Goal: Information Seeking & Learning: Learn about a topic

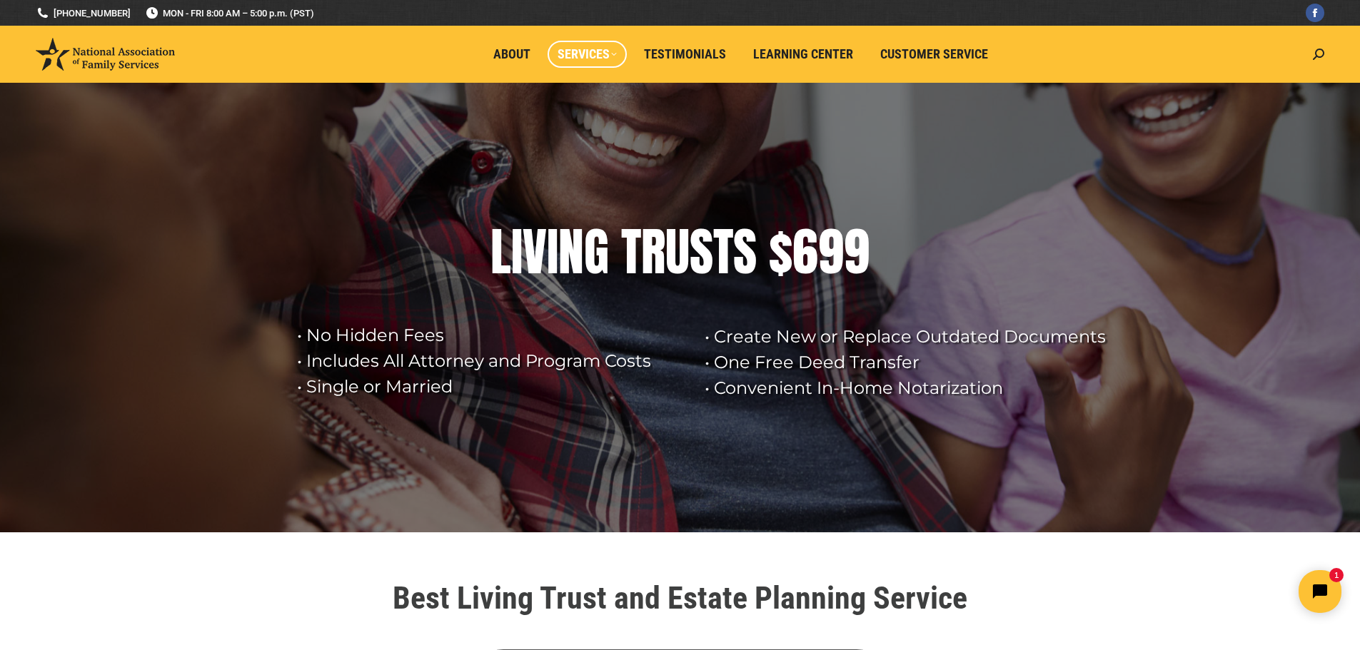
click at [588, 55] on span "Services" at bounding box center [587, 54] width 59 height 16
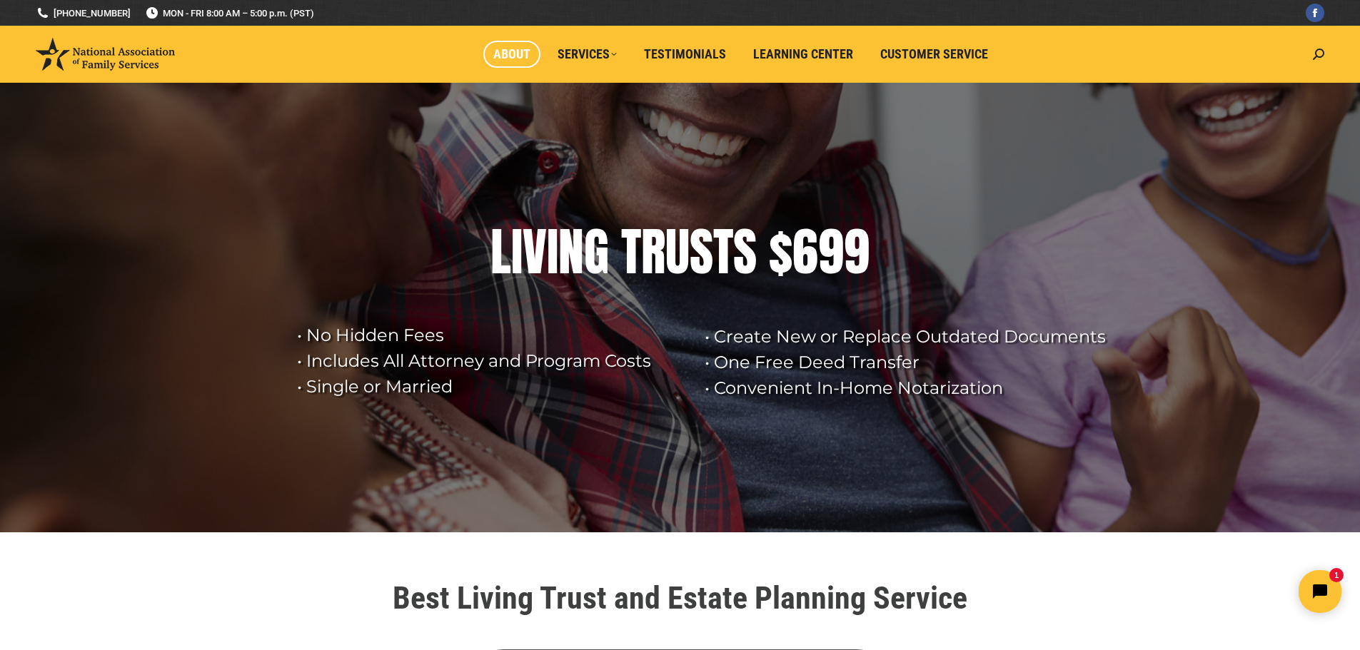
click at [525, 59] on span "About" at bounding box center [511, 54] width 37 height 16
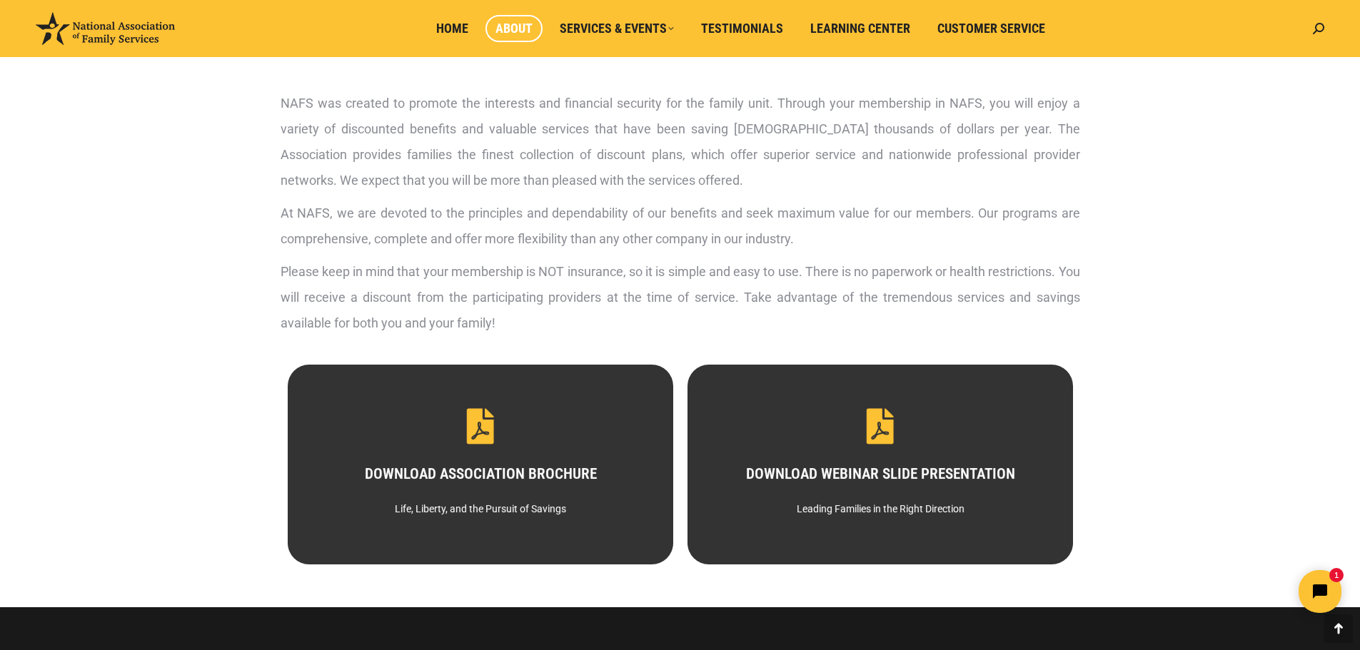
scroll to position [642, 0]
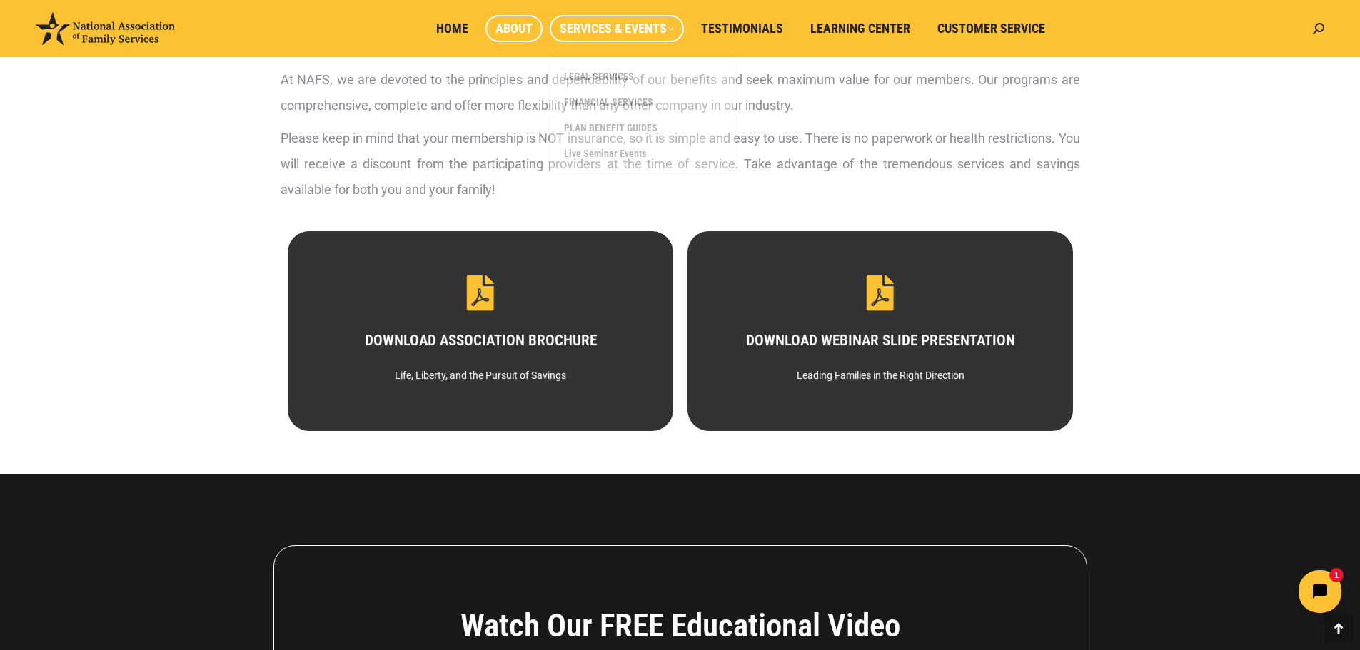
click at [593, 21] on span "Services & Events" at bounding box center [617, 29] width 114 height 16
click at [588, 72] on span "LEGAL SERVICES" at bounding box center [599, 76] width 70 height 13
